Goal: Transaction & Acquisition: Purchase product/service

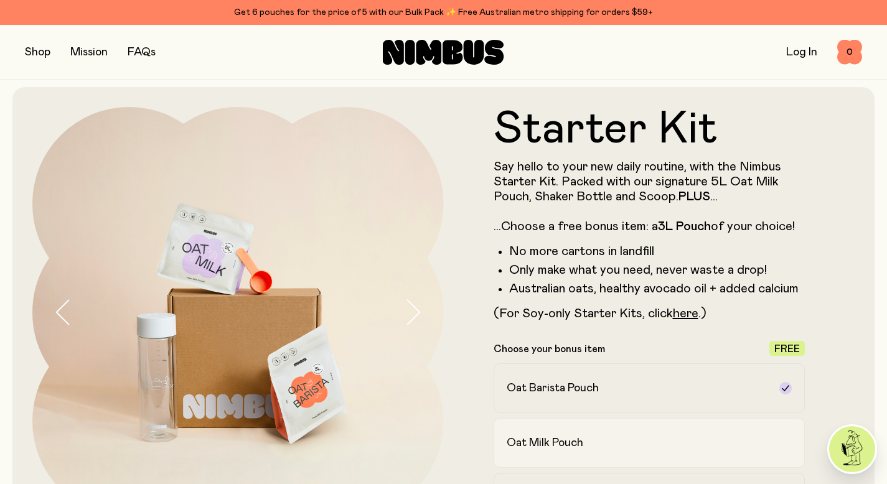
scroll to position [120, 0]
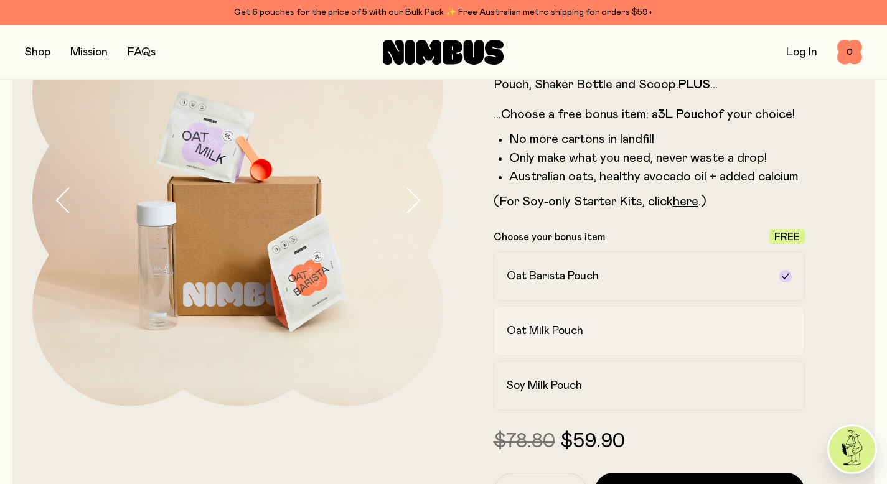
click at [560, 333] on h2 "Oat Milk Pouch" at bounding box center [545, 331] width 77 height 15
click at [570, 375] on label "Soy Milk Pouch" at bounding box center [650, 386] width 312 height 50
click at [571, 341] on label "Oat Milk Pouch" at bounding box center [650, 331] width 312 height 50
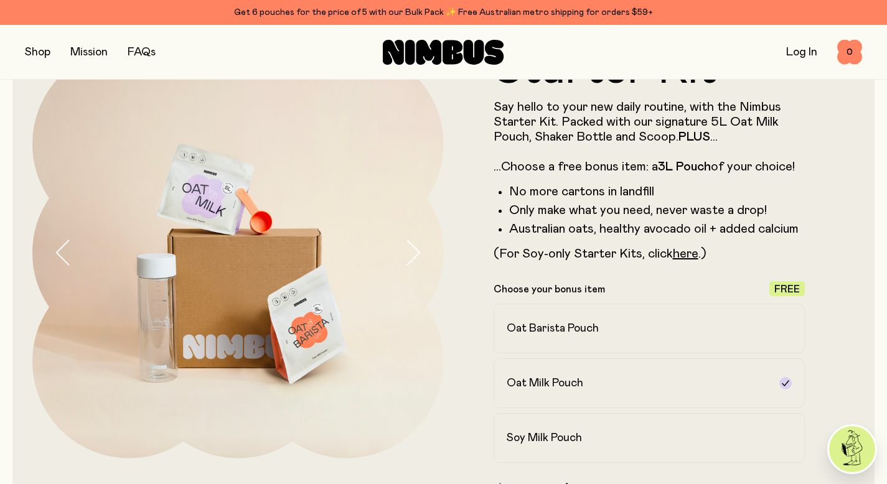
scroll to position [55, 0]
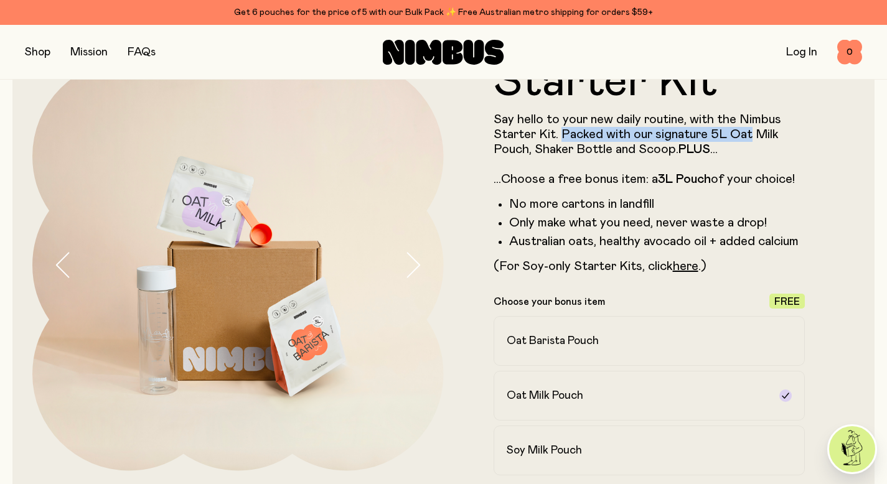
drag, startPoint x: 570, startPoint y: 134, endPoint x: 751, endPoint y: 136, distance: 181.2
click at [751, 136] on p "Say hello to your new daily routine, with the Nimbus Starter Kit. Packed with o…" at bounding box center [650, 149] width 312 height 75
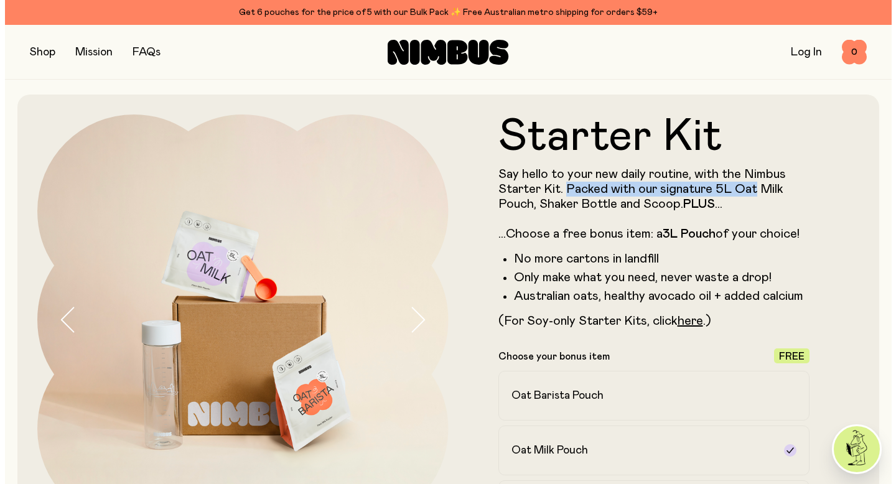
scroll to position [408, 0]
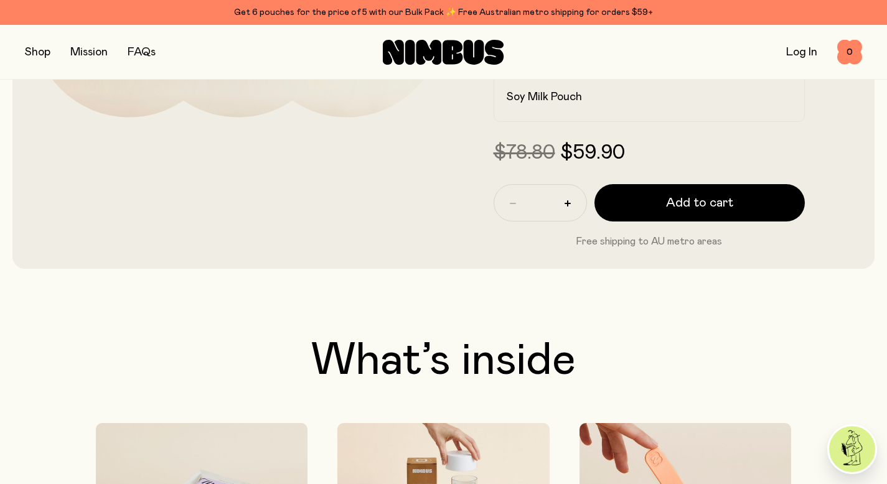
click at [37, 54] on button "button" at bounding box center [38, 52] width 26 height 17
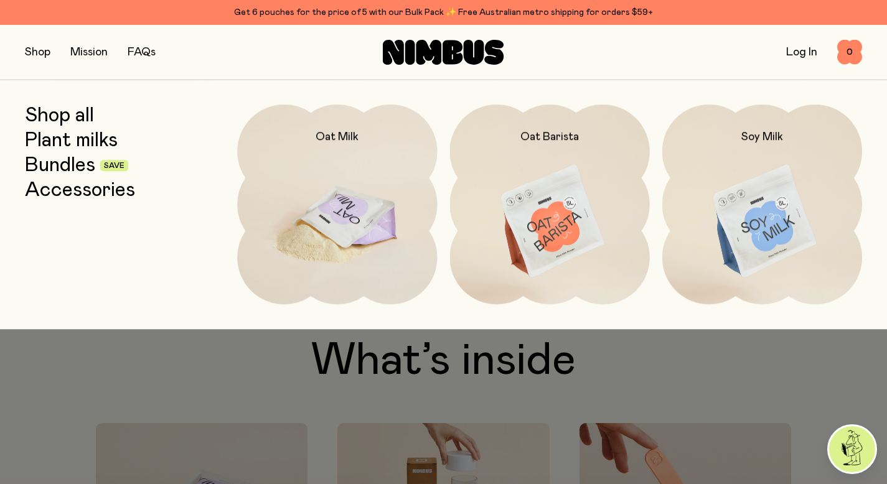
click at [354, 220] on img at bounding box center [337, 222] width 200 height 235
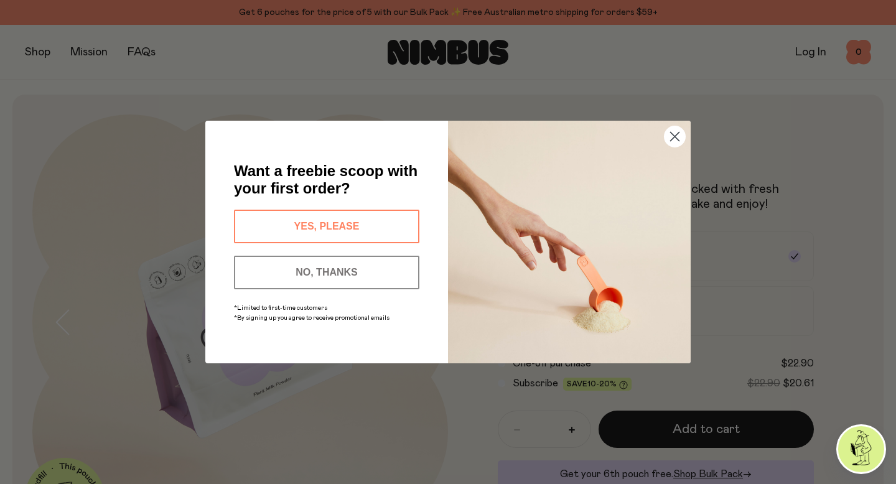
click at [338, 230] on button "YES, PLEASE" at bounding box center [327, 227] width 186 height 34
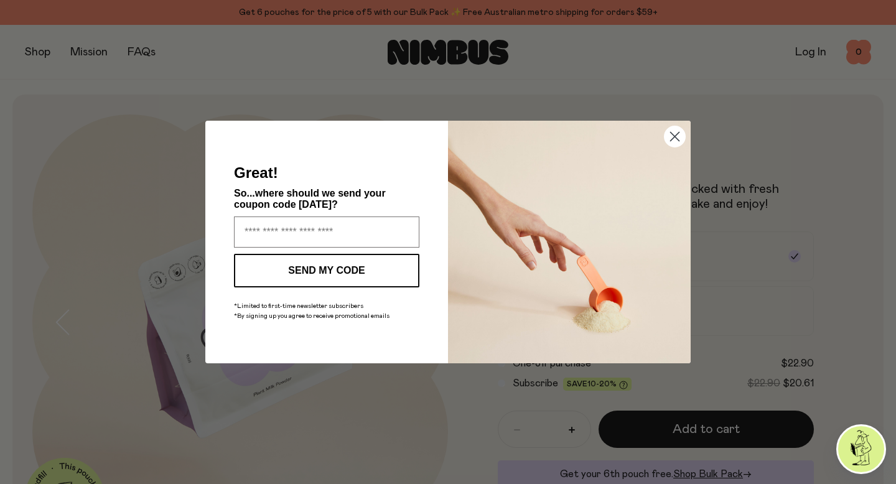
click at [674, 133] on circle "Close dialog" at bounding box center [675, 136] width 21 height 21
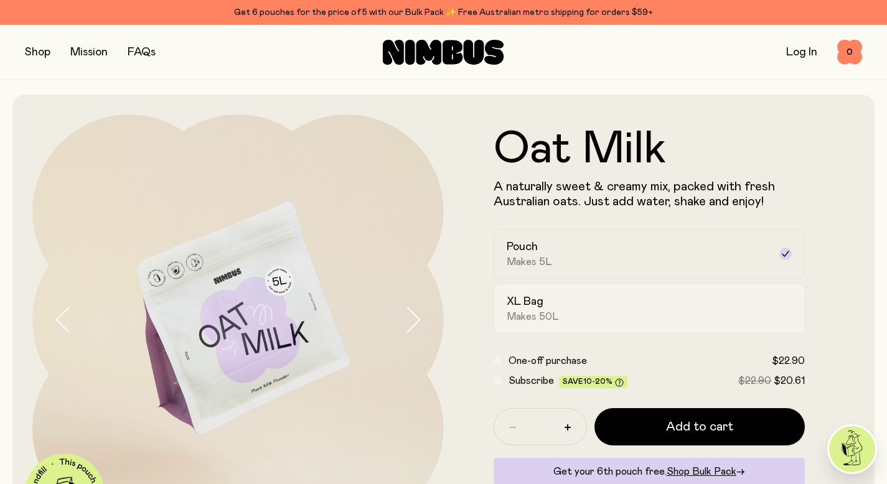
scroll to position [21, 0]
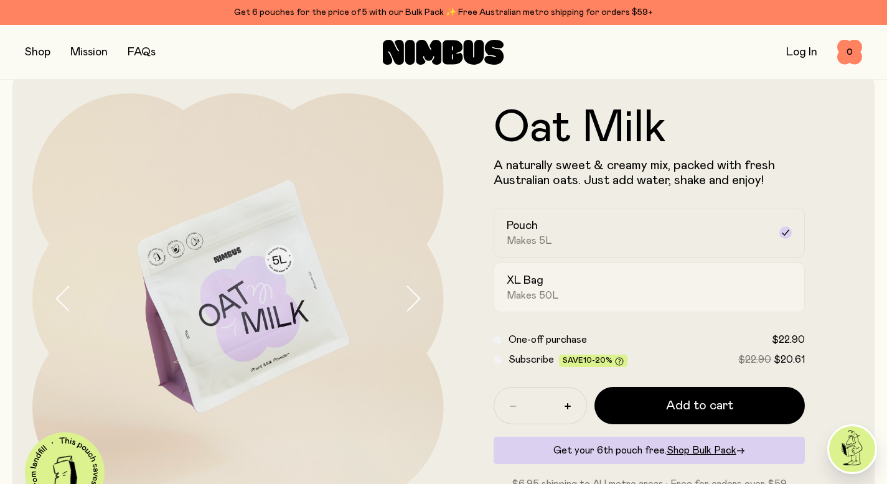
click at [560, 288] on div "XL Bag Makes 50L" at bounding box center [638, 287] width 263 height 29
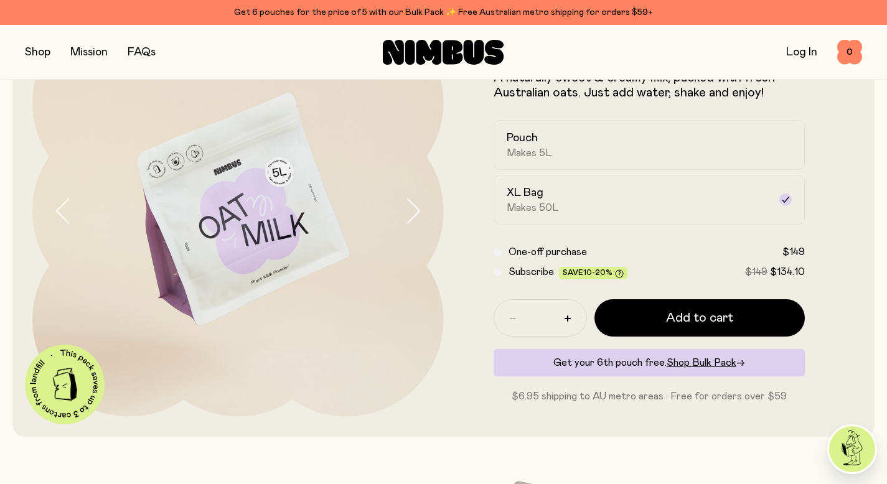
scroll to position [111, 0]
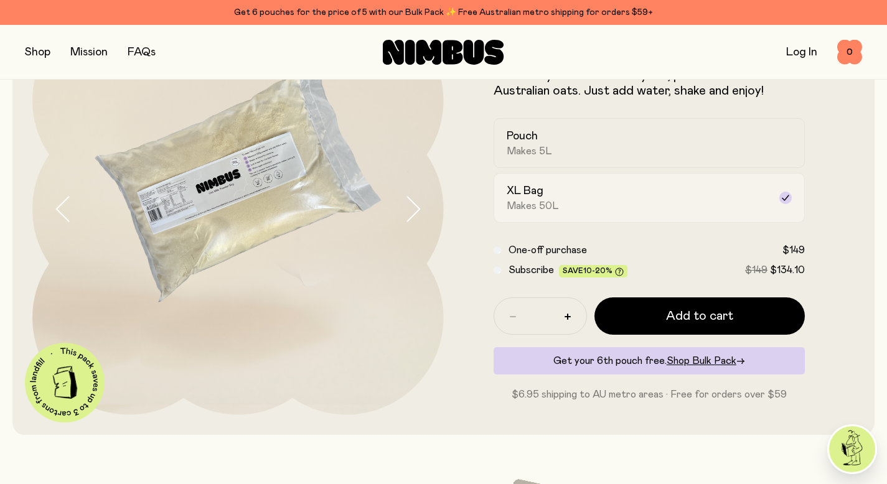
click at [556, 194] on div "XL Bag Makes 50L" at bounding box center [638, 198] width 263 height 29
click at [615, 143] on div "Pouch Makes 5L" at bounding box center [638, 143] width 263 height 29
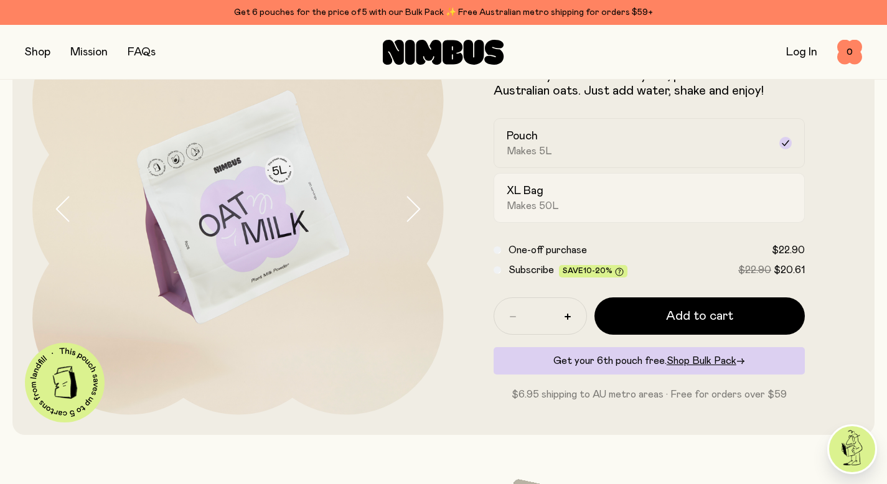
click at [582, 192] on div "XL Bag Makes 50L" at bounding box center [638, 198] width 263 height 29
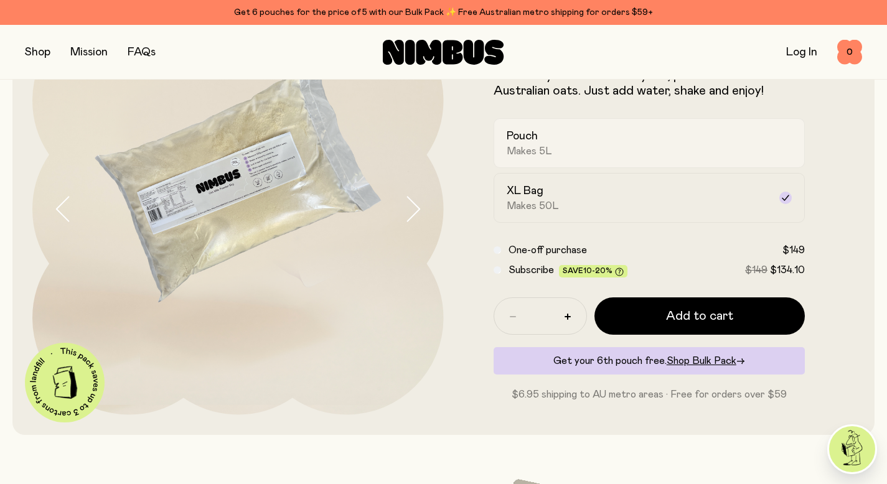
click at [582, 151] on div "Pouch Makes 5L" at bounding box center [638, 143] width 263 height 29
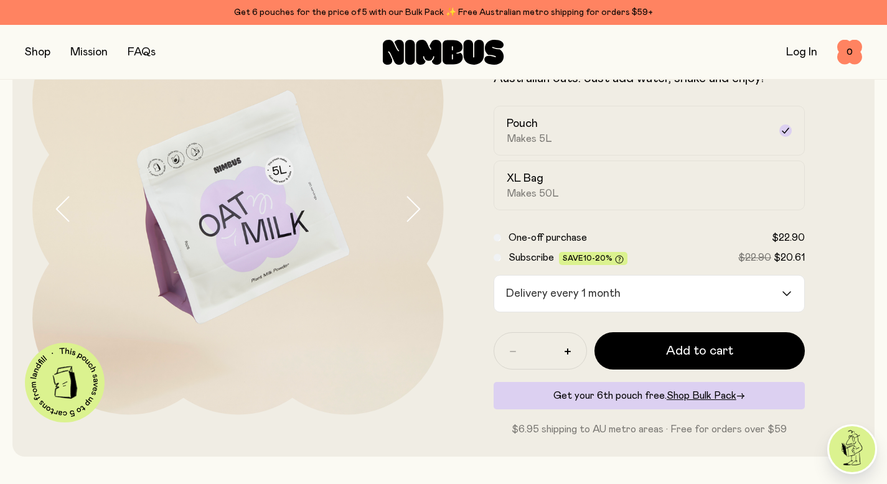
click at [643, 291] on input "Search for option" at bounding box center [704, 294] width 156 height 36
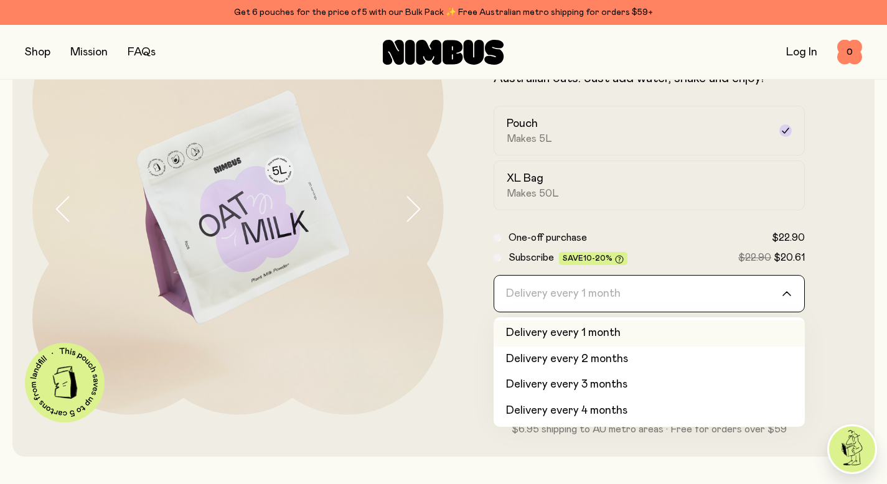
click at [622, 331] on li "Delivery every 1 month" at bounding box center [650, 334] width 312 height 26
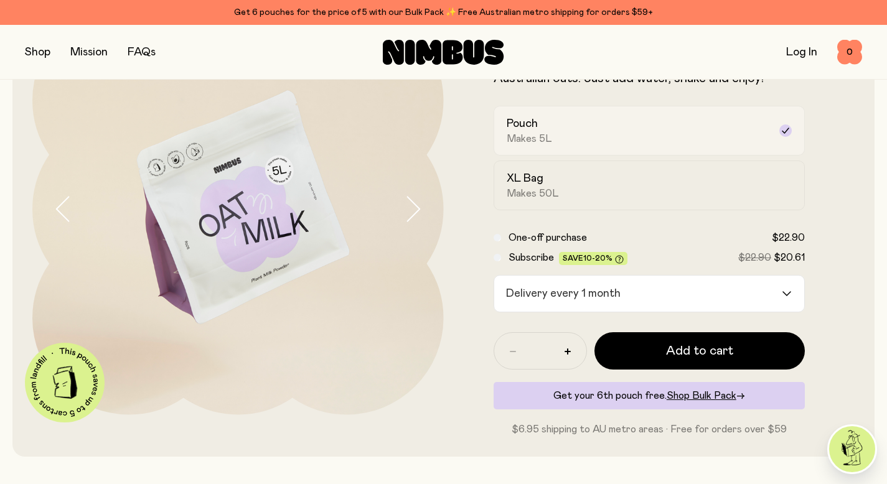
click at [535, 149] on label "Pouch Makes 5L" at bounding box center [650, 131] width 312 height 50
click at [535, 193] on span "Makes 50L" at bounding box center [533, 193] width 52 height 12
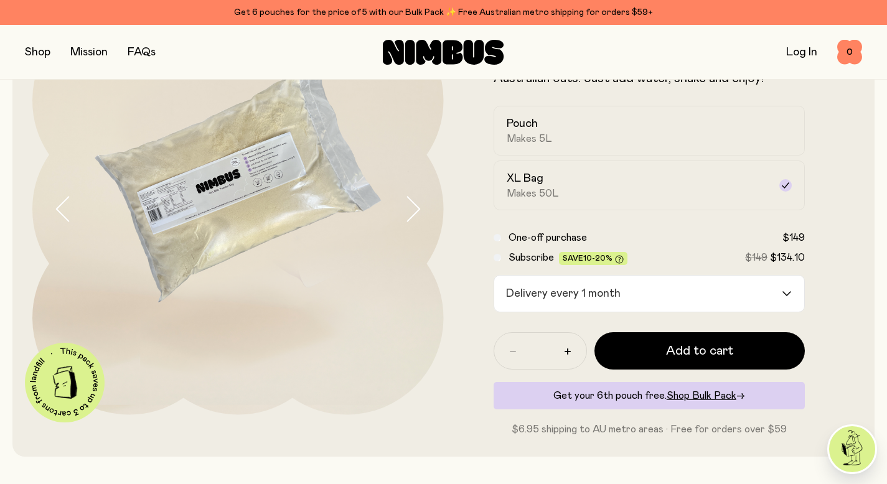
click at [696, 291] on input "Search for option" at bounding box center [704, 294] width 156 height 36
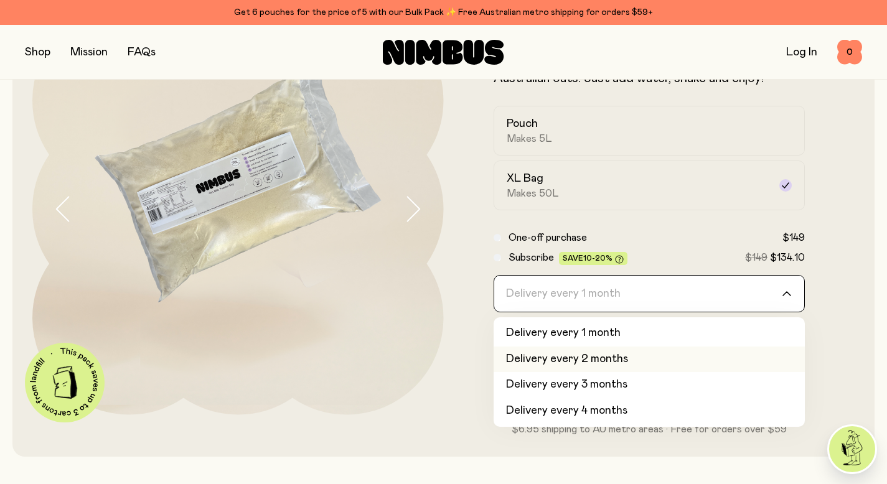
click at [601, 361] on li "Delivery every 2 months" at bounding box center [650, 360] width 312 height 26
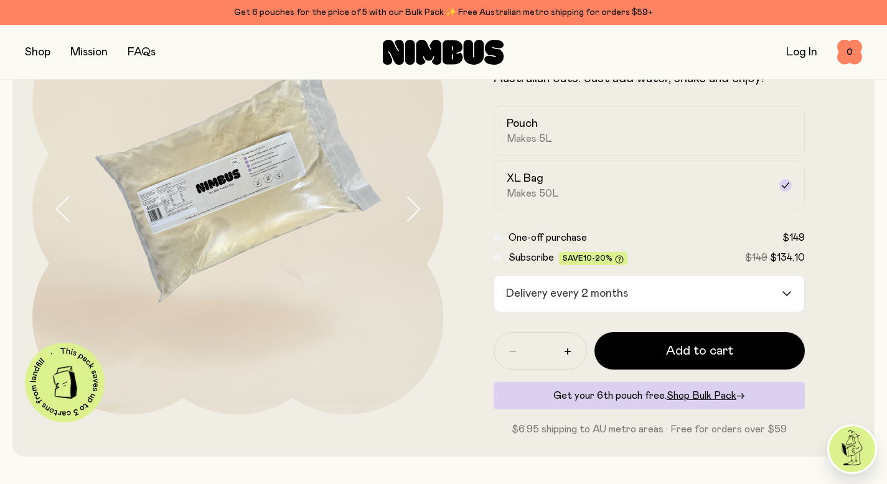
click at [827, 258] on form "Oat Milk A naturally sweet & creamy mix, packed with fresh Australian oats. Jus…" at bounding box center [649, 220] width 411 height 433
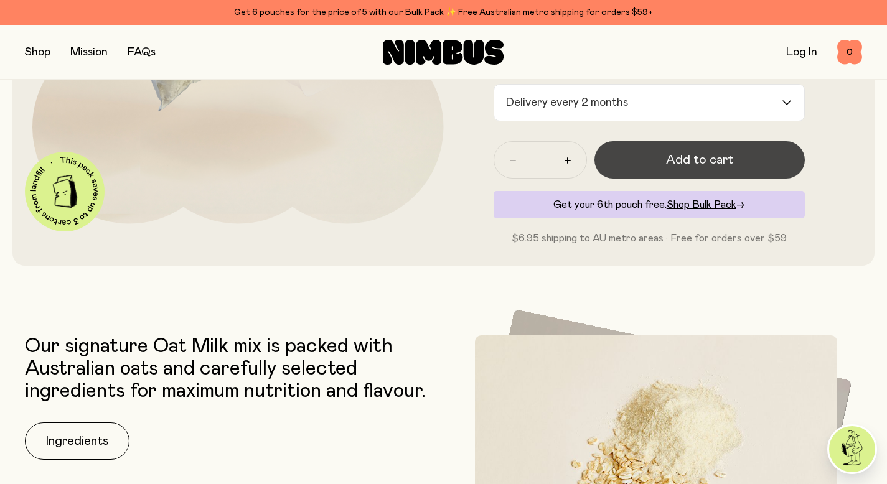
scroll to position [49, 0]
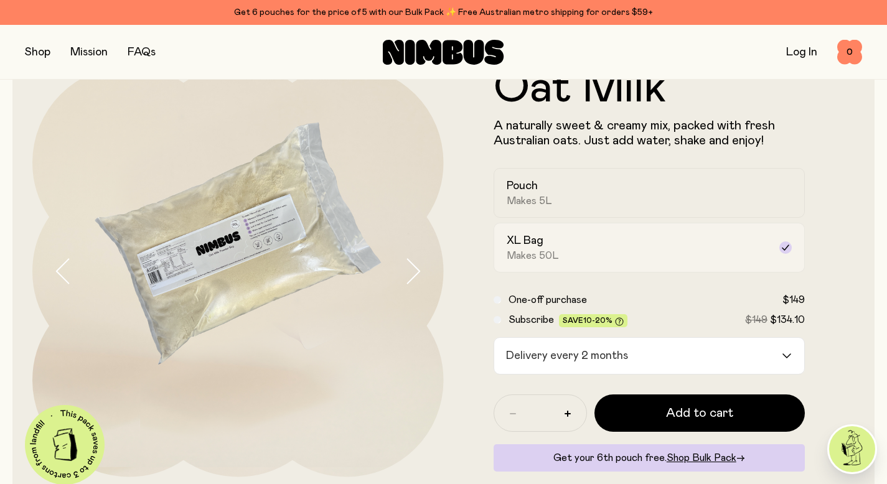
click at [537, 247] on h2 "XL Bag" at bounding box center [525, 240] width 37 height 15
click at [539, 206] on span "Makes 5L" at bounding box center [529, 201] width 45 height 12
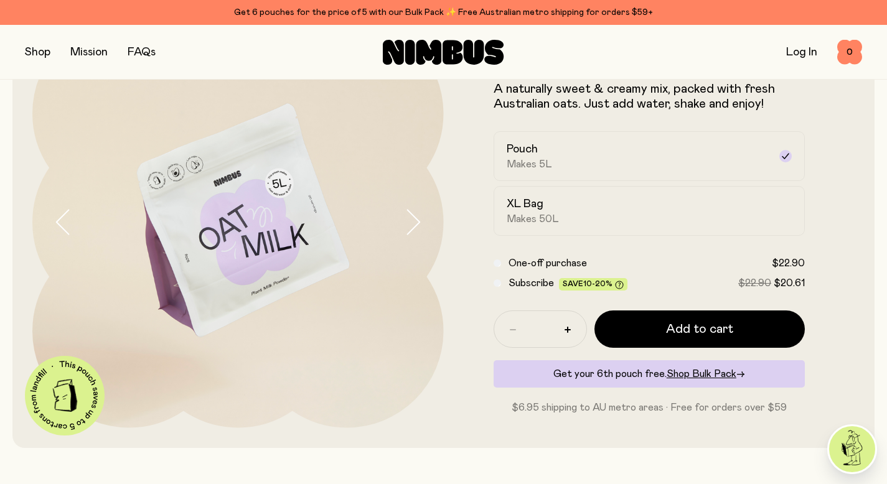
scroll to position [101, 0]
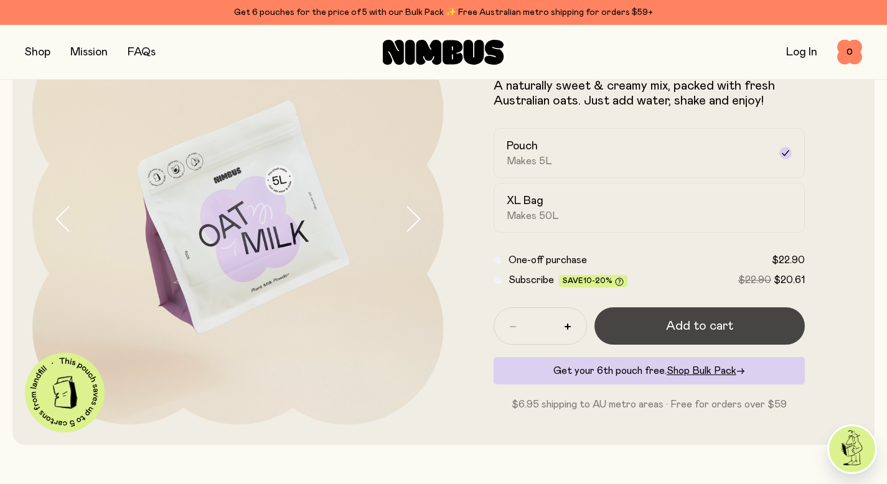
click at [694, 327] on span "Add to cart" at bounding box center [699, 325] width 67 height 17
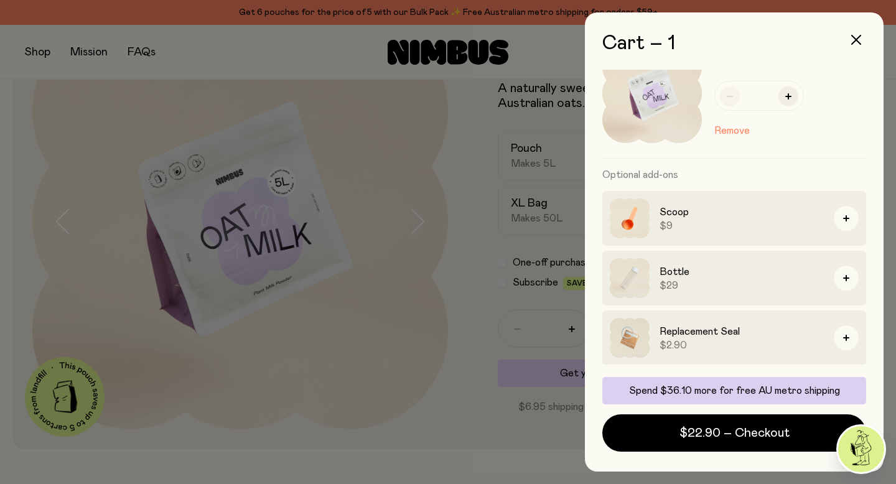
scroll to position [42, 0]
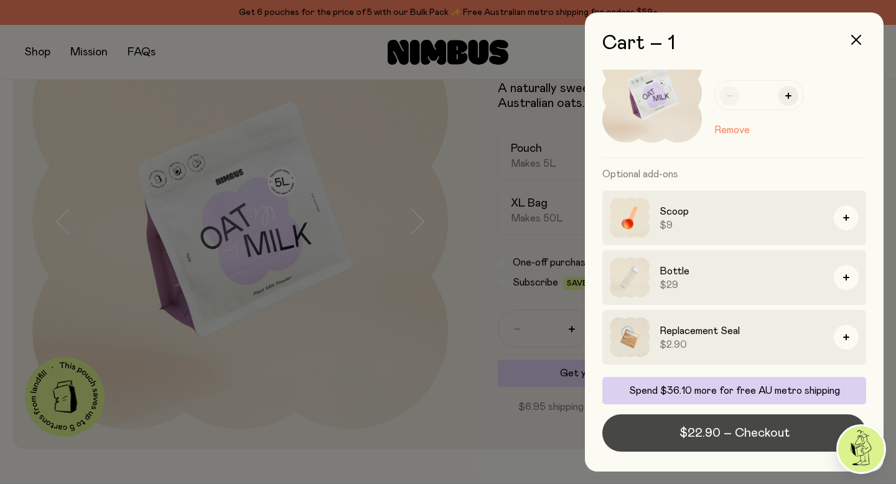
click at [718, 430] on span "$22.90 – Checkout" at bounding box center [735, 433] width 110 height 17
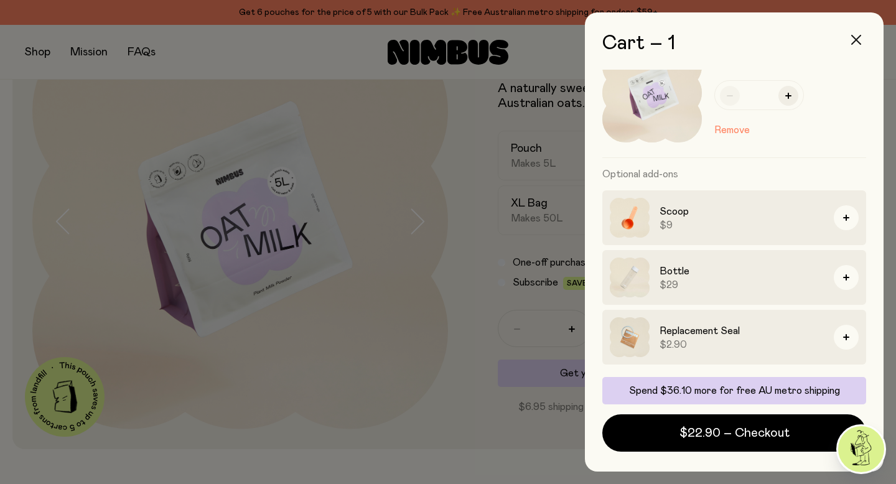
click at [864, 38] on button "button" at bounding box center [857, 40] width 30 height 30
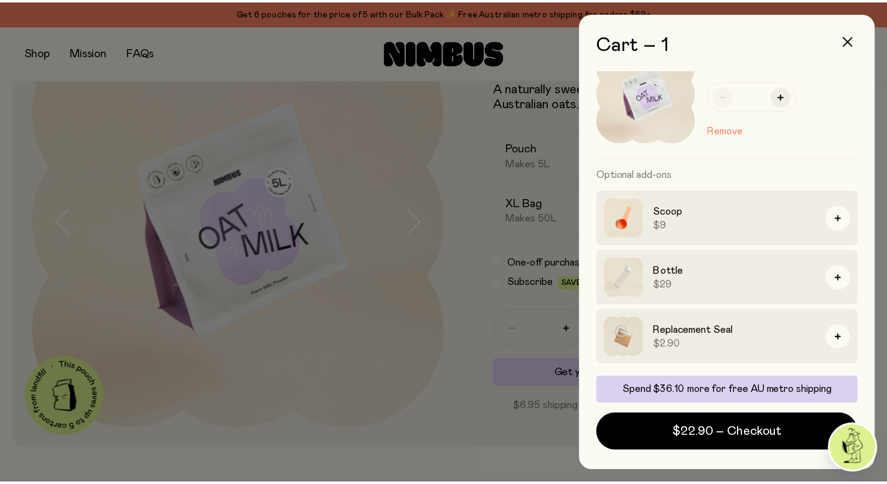
scroll to position [101, 0]
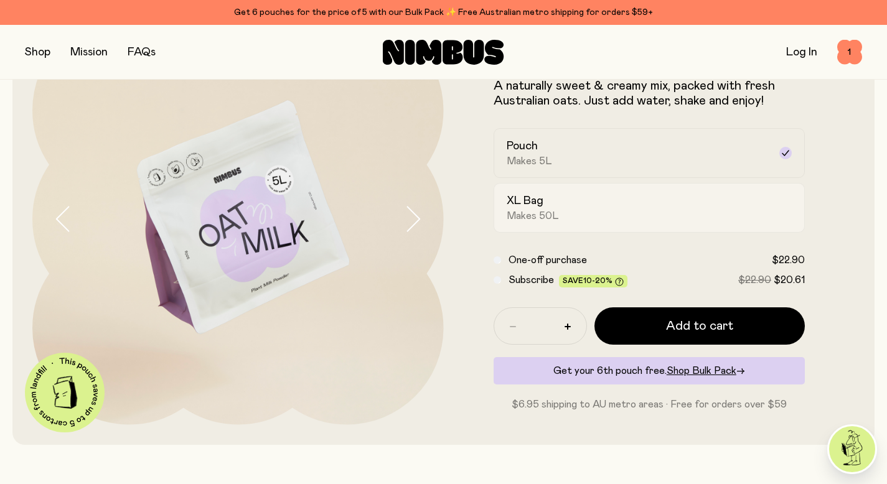
click at [639, 205] on div "XL Bag Makes 50L" at bounding box center [638, 208] width 263 height 29
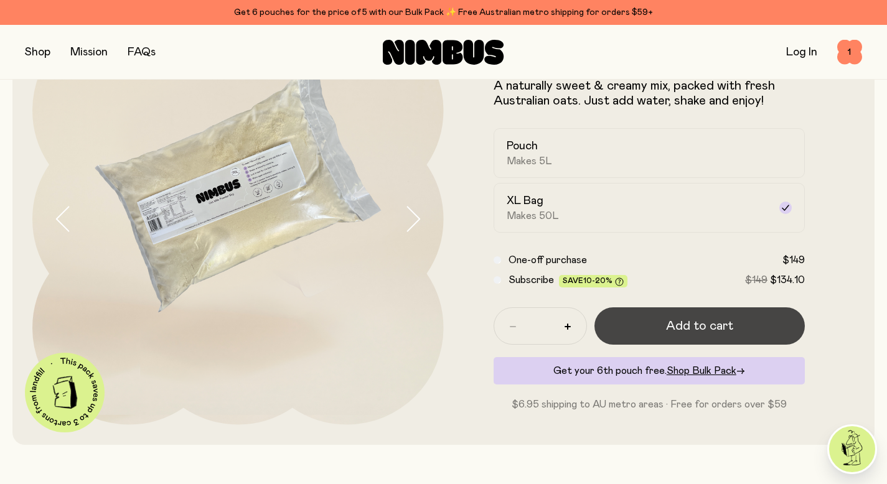
click at [682, 321] on span "Add to cart" at bounding box center [699, 325] width 67 height 17
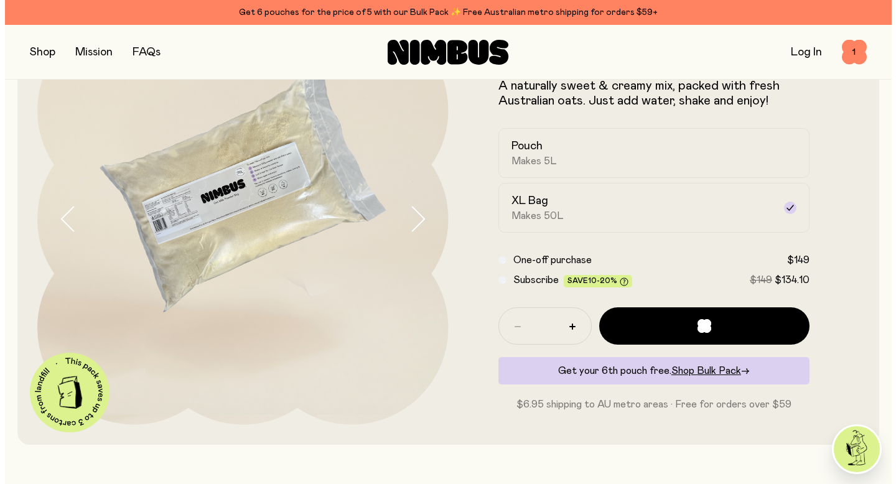
scroll to position [0, 0]
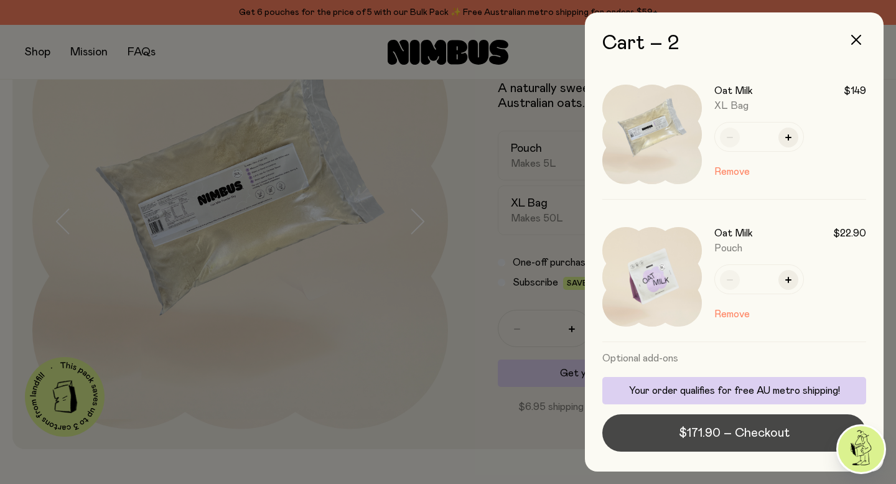
click at [722, 435] on span "$171.90 – Checkout" at bounding box center [734, 433] width 111 height 17
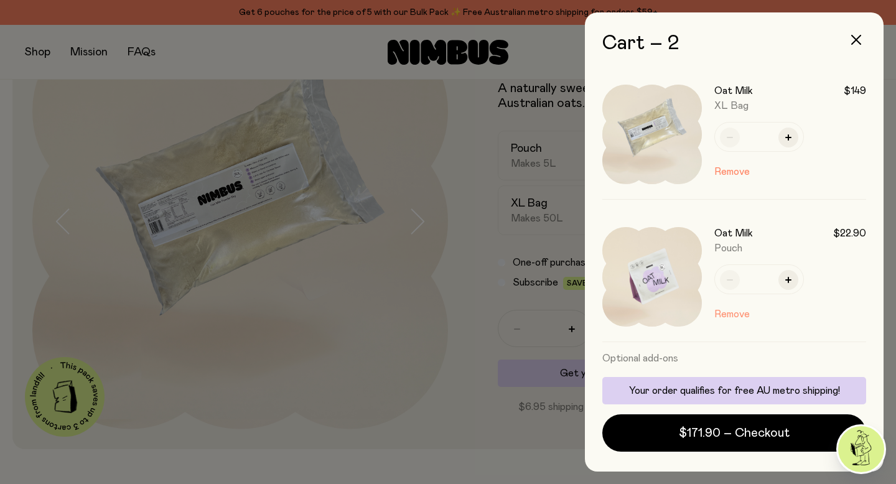
click at [729, 312] on button "Remove" at bounding box center [732, 314] width 35 height 15
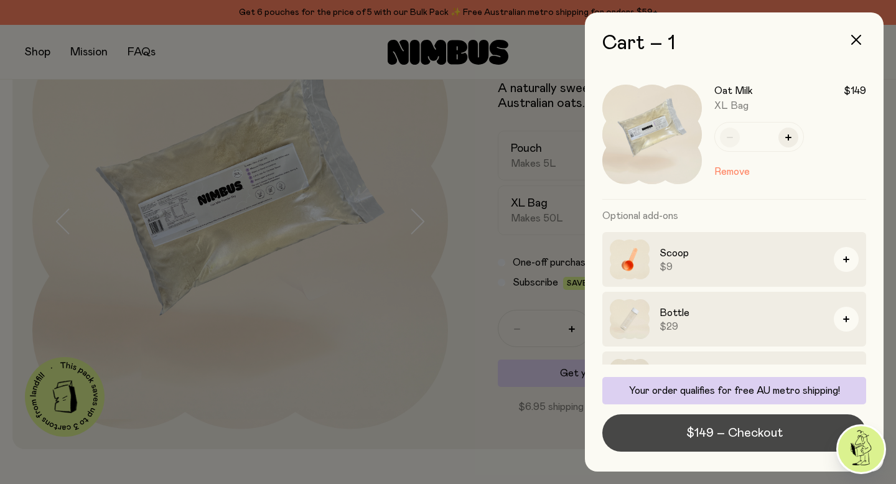
click at [736, 438] on span "$149 – Checkout" at bounding box center [735, 433] width 96 height 17
